Goal: Check status: Check status

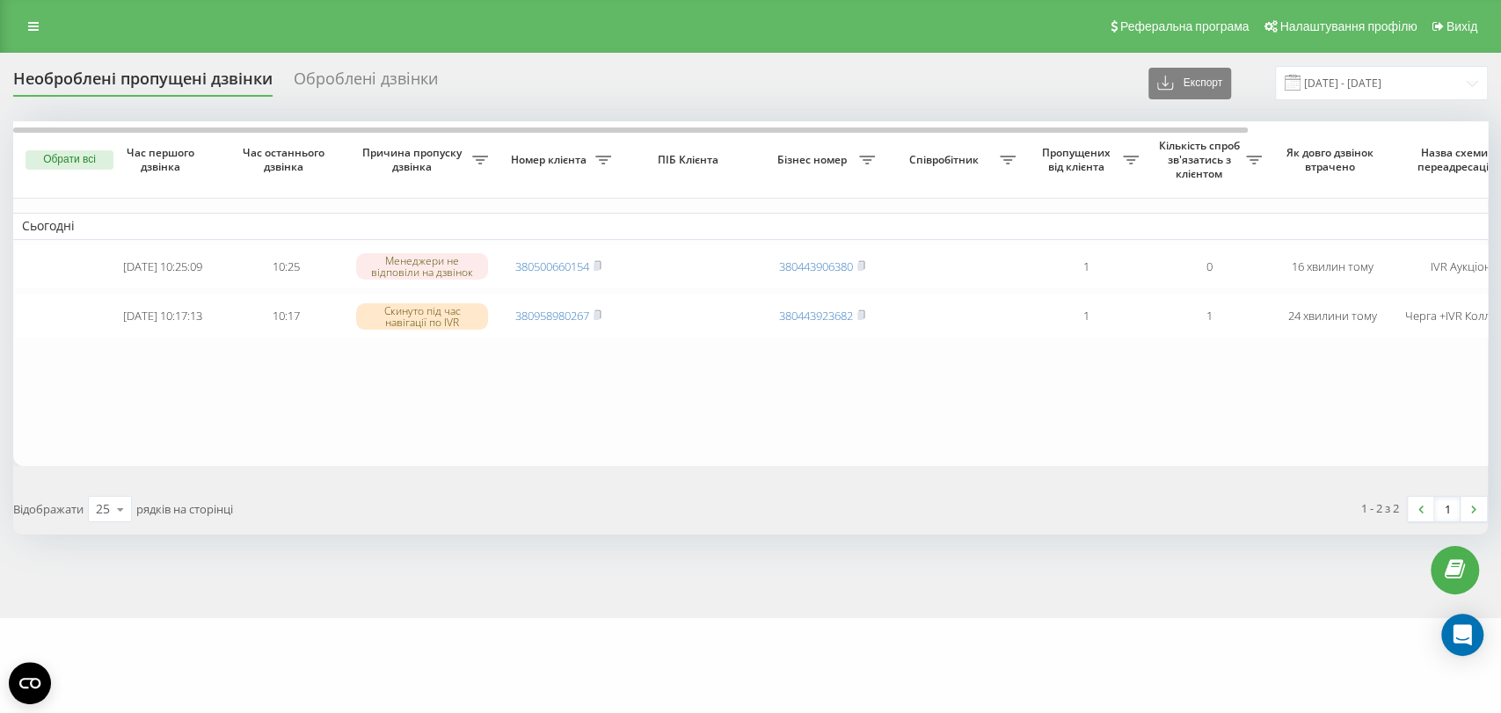
click at [359, 502] on div "Відображати 25 10 25 50 100 рядків на сторінці" at bounding box center [376, 509] width 750 height 51
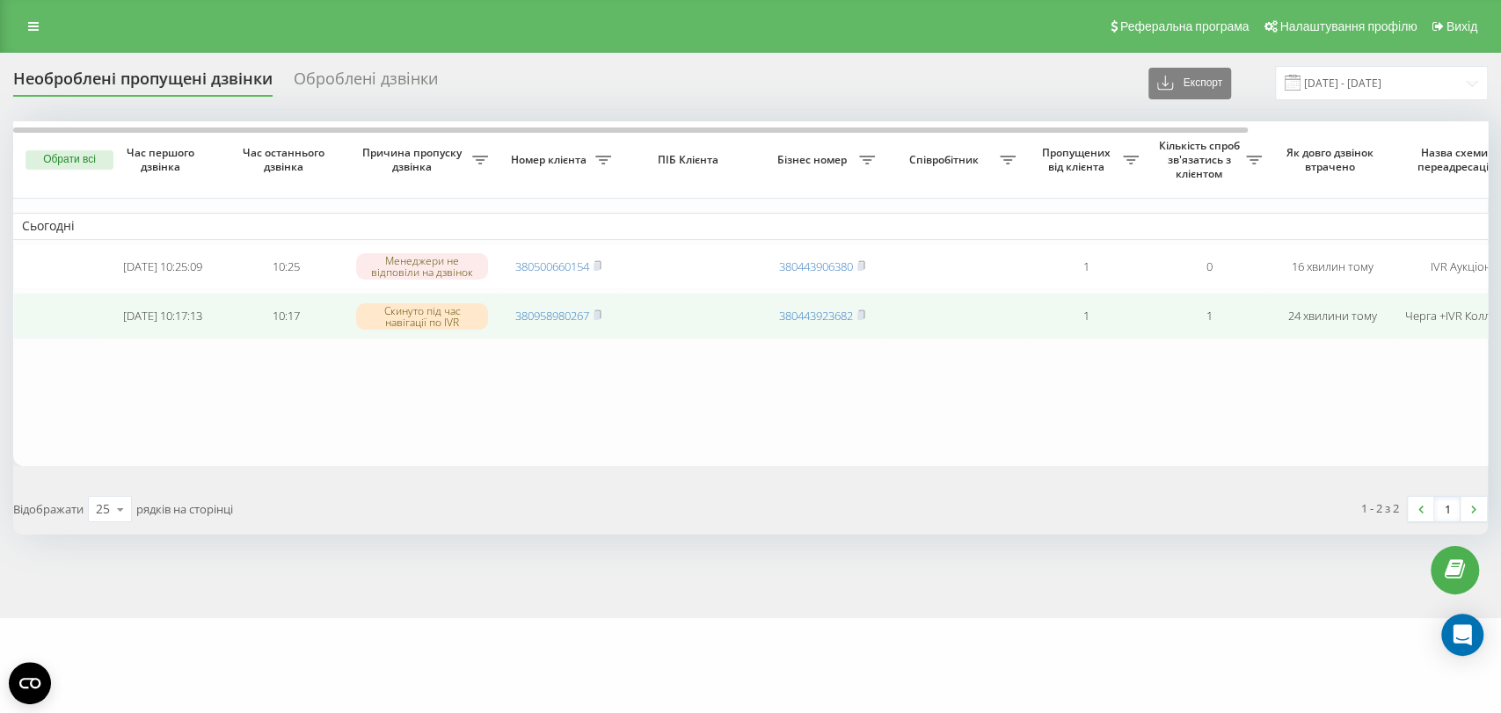
click at [604, 316] on td "380958980267" at bounding box center [558, 316] width 123 height 47
click at [598, 317] on rect at bounding box center [596, 316] width 5 height 8
